Goal: Task Accomplishment & Management: Complete application form

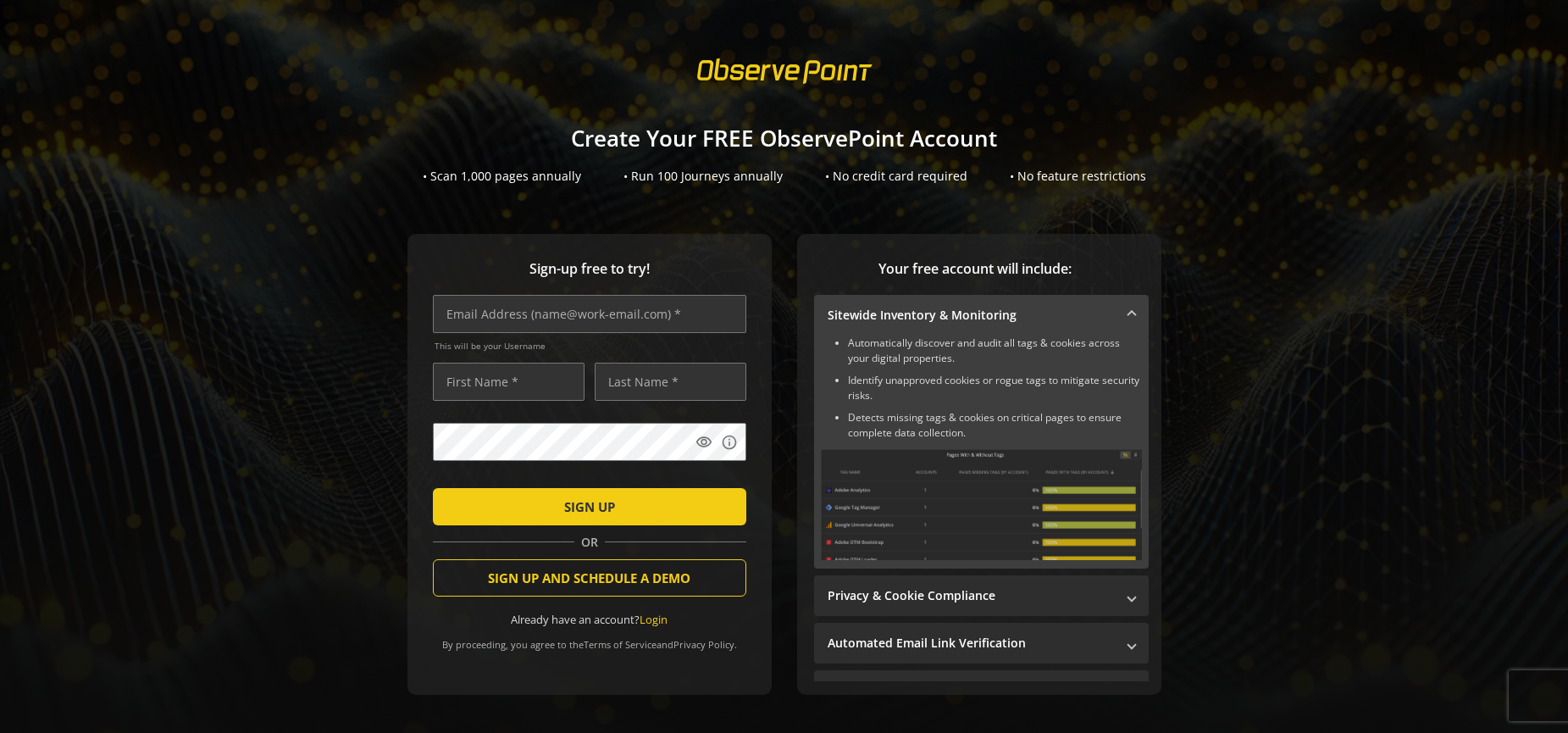
click at [1280, 137] on h1 "Create Your FREE ObservePoint Account" at bounding box center [784, 138] width 1568 height 25
